Goal: Task Accomplishment & Management: Manage account settings

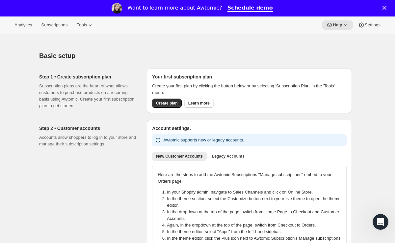
scroll to position [1, 0]
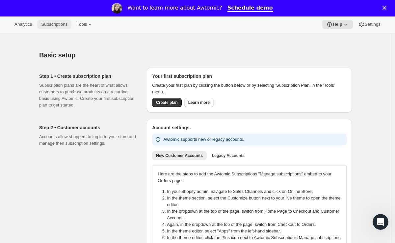
click at [48, 25] on span "Subscriptions" at bounding box center [54, 24] width 26 height 5
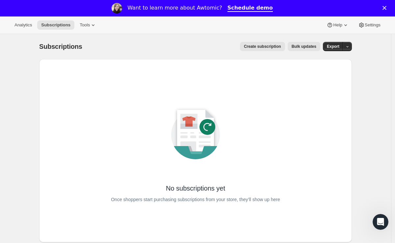
scroll to position [0, 0]
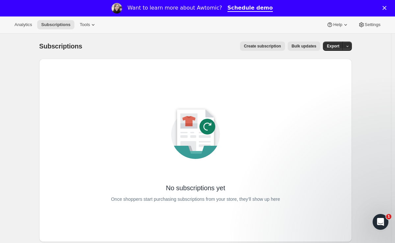
click at [249, 45] on span "Create subscription" at bounding box center [262, 45] width 37 height 5
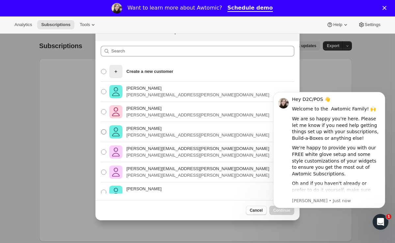
click at [104, 129] on span ":ro:" at bounding box center [103, 131] width 5 height 5
click at [101, 129] on input "amanda sannella amanda.sannella@shopify.com" at bounding box center [101, 129] width 0 height 0
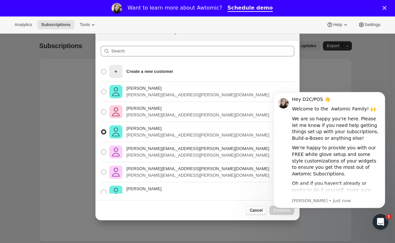
radio input "true"
click at [255, 211] on span "Cancel" at bounding box center [256, 209] width 13 height 5
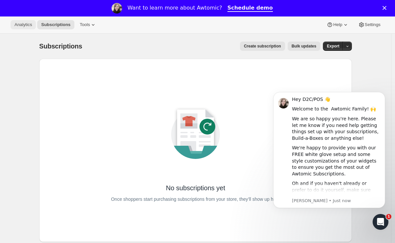
click at [27, 23] on span "Analytics" at bounding box center [22, 24] width 17 height 5
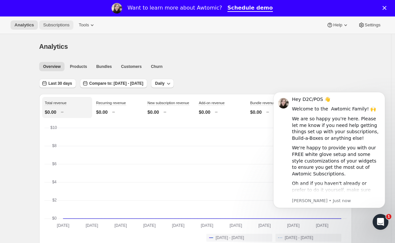
click at [63, 27] on span "Subscriptions" at bounding box center [56, 24] width 26 height 5
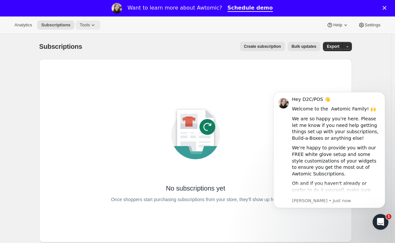
click at [88, 26] on span "Tools" at bounding box center [85, 24] width 10 height 5
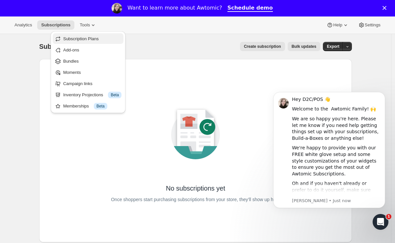
click at [88, 40] on span "Subscription Plans" at bounding box center [81, 38] width 36 height 5
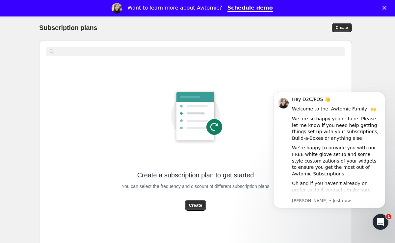
scroll to position [32, 0]
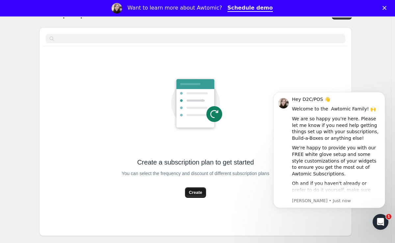
click at [201, 193] on span "Create" at bounding box center [195, 192] width 13 height 7
select select "WEEK"
select select "MONTH"
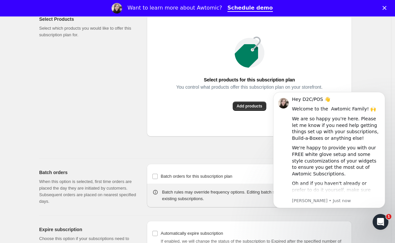
scroll to position [496, 0]
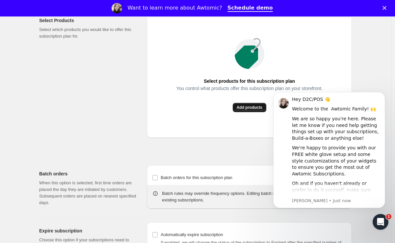
click at [250, 110] on span "Add products" at bounding box center [250, 107] width 26 height 5
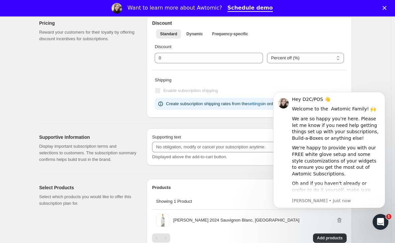
scroll to position [259, 0]
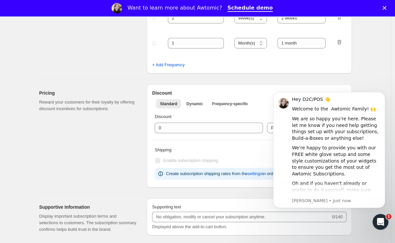
click at [364, 216] on body "Hey D2C/POS 👋 Welcome to the Awtomic Family! 🙌 We are so happy you're here. Ple…" at bounding box center [329, 158] width 126 height 144
click at [383, 94] on icon "Dismiss notification" at bounding box center [384, 94] width 4 height 4
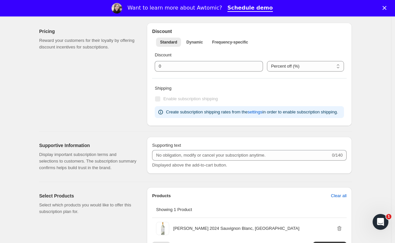
scroll to position [321, 0]
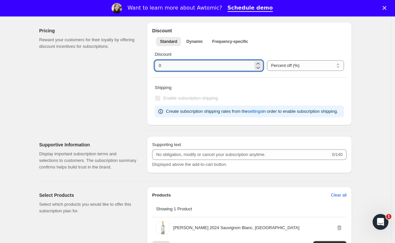
click at [171, 66] on input "integer" at bounding box center [204, 65] width 98 height 11
type input "4"
type input "30"
click at [131, 116] on div "Pricing Reward your customers for their loyalty by offering discount incentives…" at bounding box center [90, 73] width 102 height 103
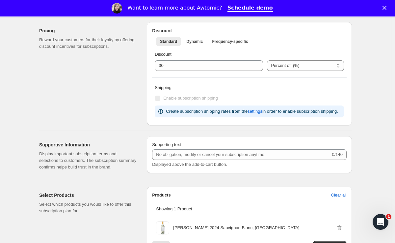
click at [207, 96] on span "Enable subscription shipping" at bounding box center [190, 98] width 55 height 5
click at [209, 115] on div "Create subscription shipping rates from the settings in order to enable subscri…" at bounding box center [252, 111] width 172 height 7
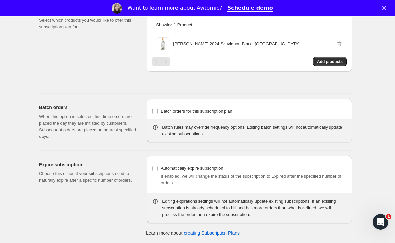
scroll to position [518, 0]
click at [155, 109] on input "Batch orders for this subscription plan" at bounding box center [154, 111] width 5 height 5
checkbox input "true"
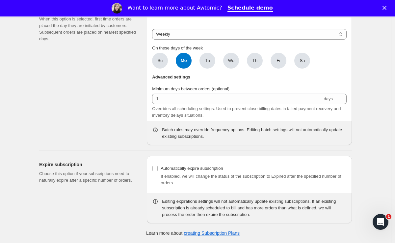
scroll to position [616, 0]
click at [124, 202] on div "Expire subscription Choose this option if your subscriptions need to naturally …" at bounding box center [90, 189] width 102 height 67
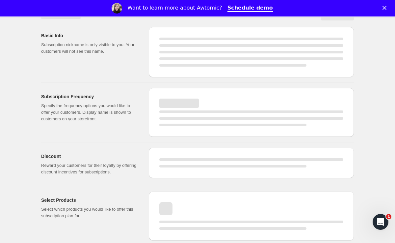
scroll to position [491, 0]
select select "WEEK"
select select "MONTH"
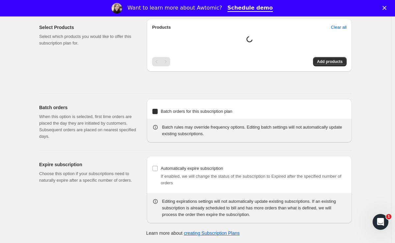
type input "30"
checkbox input "true"
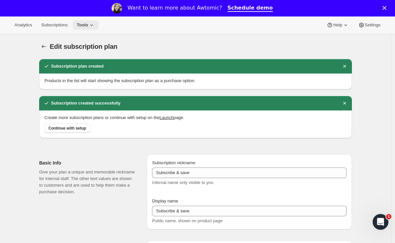
click at [88, 27] on span "Tools" at bounding box center [83, 24] width 12 height 5
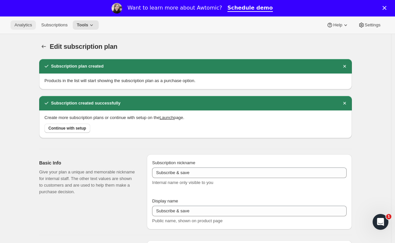
click at [22, 26] on span "Analytics" at bounding box center [22, 24] width 17 height 5
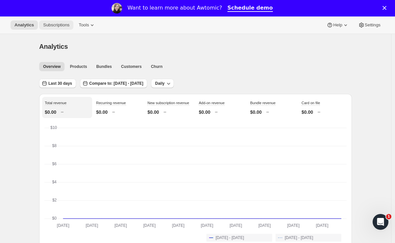
click at [48, 25] on span "Subscriptions" at bounding box center [56, 24] width 26 height 5
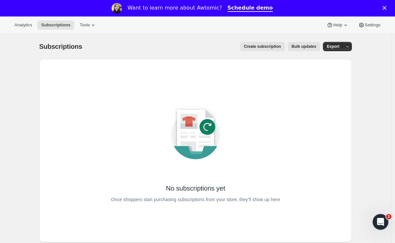
click at [260, 47] on span "Create subscription" at bounding box center [262, 46] width 37 height 5
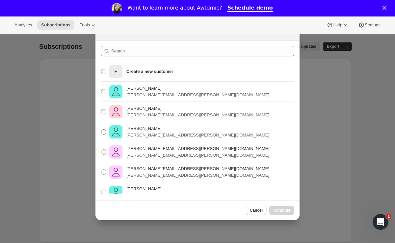
click at [104, 131] on span ":r80:" at bounding box center [103, 131] width 5 height 5
click at [101, 129] on input "amanda sannella amanda.sannella@shopify.com" at bounding box center [101, 129] width 0 height 0
radio input "true"
click at [279, 210] on span "Continue" at bounding box center [281, 209] width 17 height 5
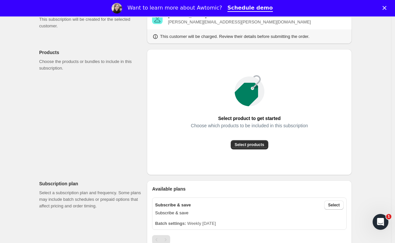
scroll to position [67, 0]
click at [250, 145] on span "Select products" at bounding box center [250, 145] width 30 height 5
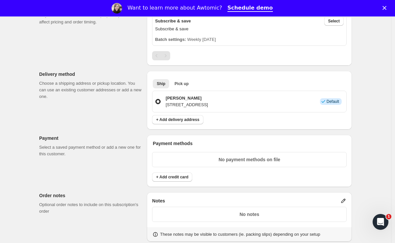
scroll to position [0, 0]
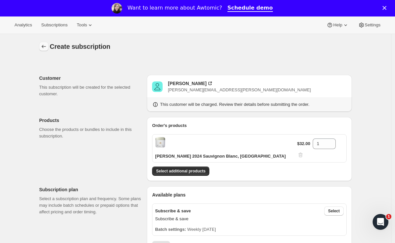
click at [42, 44] on icon "button" at bounding box center [44, 46] width 7 height 7
click at [52, 26] on span "Subscriptions" at bounding box center [54, 24] width 26 height 5
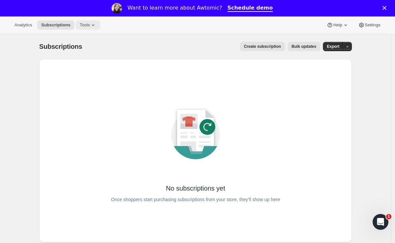
click at [94, 26] on icon at bounding box center [93, 25] width 7 height 7
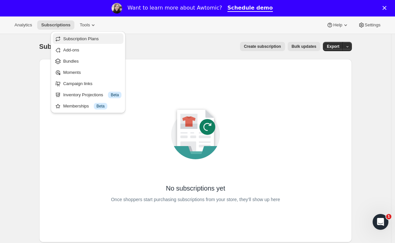
click at [95, 34] on button "Subscription Plans" at bounding box center [88, 38] width 71 height 11
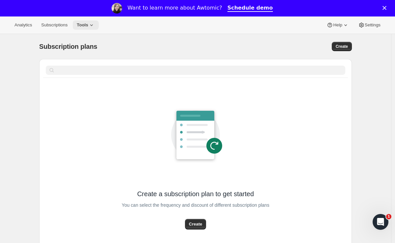
click at [88, 25] on span "Tools" at bounding box center [83, 24] width 12 height 5
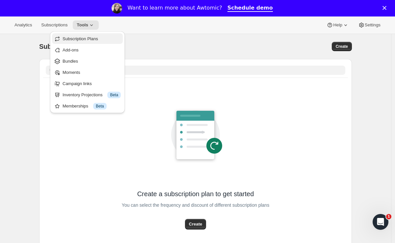
click at [96, 37] on span "Subscription Plans" at bounding box center [81, 38] width 36 height 5
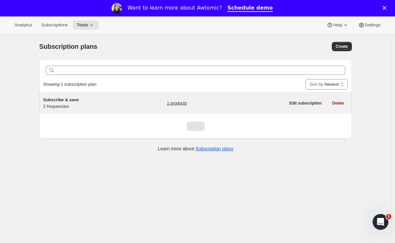
click at [119, 104] on div "Subscribe & save 2 frequencies" at bounding box center [84, 103] width 82 height 13
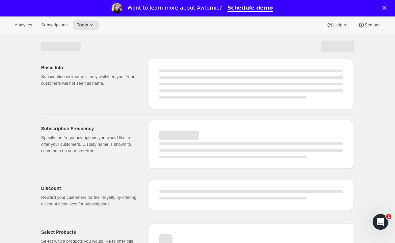
select select "WEEK"
select select "MONTH"
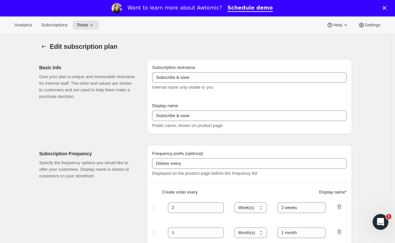
type input "30"
checkbox input "true"
click at [24, 28] on button "Analytics" at bounding box center [23, 24] width 25 height 9
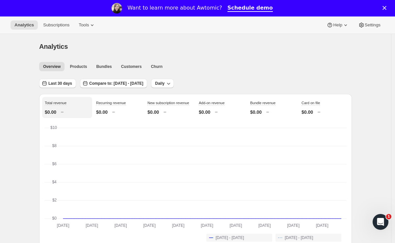
scroll to position [1, 0]
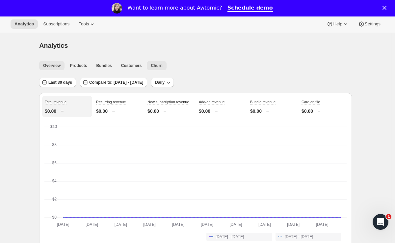
click at [157, 62] on button "Churn" at bounding box center [156, 65] width 19 height 9
